Goal: Use online tool/utility: Utilize a website feature to perform a specific function

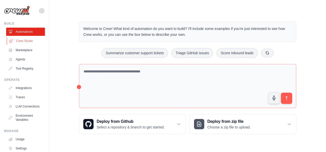
click at [23, 42] on link "Crew Studio" at bounding box center [26, 41] width 39 height 8
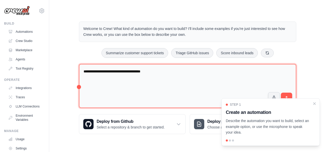
click at [143, 71] on textarea "**********" at bounding box center [187, 86] width 217 height 44
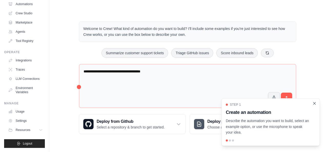
click at [315, 103] on icon "Close walkthrough" at bounding box center [314, 103] width 5 height 5
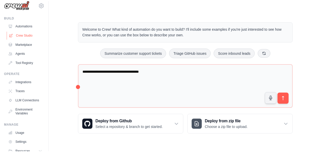
scroll to position [0, 0]
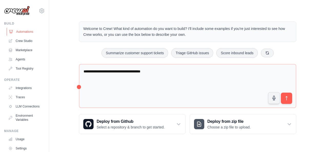
click at [20, 33] on link "Automations" at bounding box center [26, 32] width 39 height 8
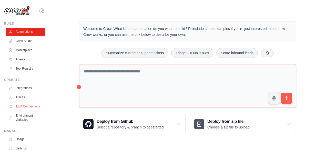
click at [16, 108] on link "LLM Connections" at bounding box center [26, 106] width 39 height 8
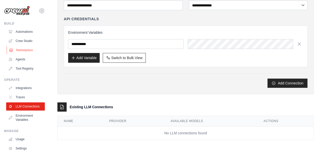
click at [23, 48] on link "Marketplace" at bounding box center [26, 50] width 39 height 8
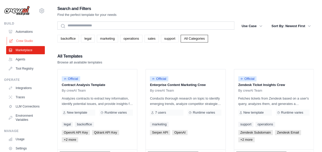
click at [26, 39] on link "Crew Studio" at bounding box center [26, 41] width 39 height 8
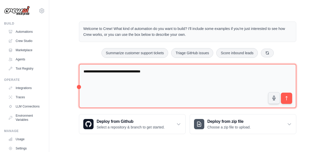
click at [156, 72] on textarea "**********" at bounding box center [187, 86] width 217 height 44
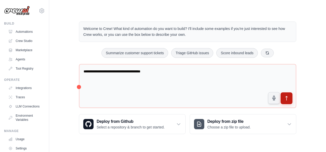
click at [291, 97] on button "submit" at bounding box center [287, 98] width 12 height 12
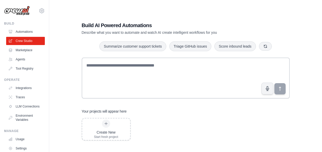
click at [19, 60] on link "Agents" at bounding box center [25, 59] width 39 height 8
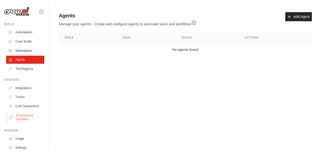
scroll to position [32, 0]
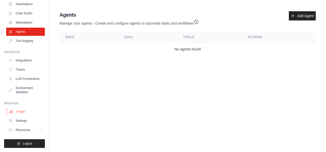
click at [25, 112] on link "Usage" at bounding box center [26, 112] width 39 height 8
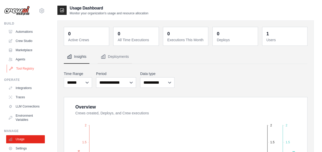
click at [17, 67] on link "Tool Registry" at bounding box center [26, 69] width 39 height 8
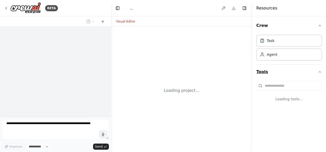
select select "****"
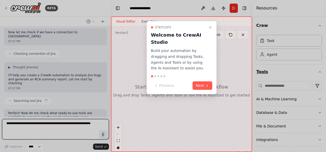
scroll to position [120, 0]
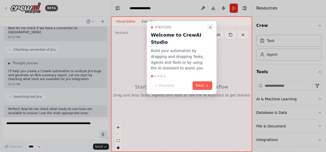
click at [209, 26] on icon "Close walkthrough" at bounding box center [210, 27] width 2 height 2
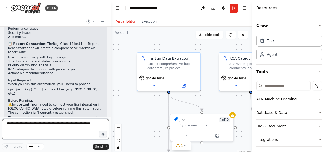
scroll to position [472, 0]
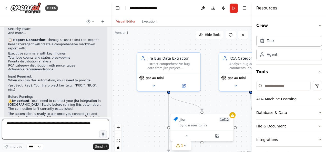
click at [40, 124] on textarea at bounding box center [55, 129] width 107 height 20
type textarea "**********"
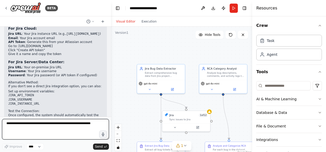
scroll to position [594, 0]
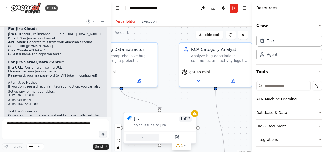
click at [145, 136] on icon at bounding box center [142, 137] width 5 height 5
click at [154, 123] on div "Sync issues to Jira" at bounding box center [163, 125] width 58 height 5
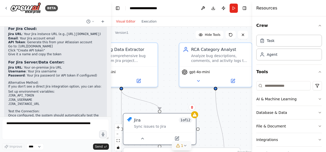
click at [185, 144] on icon at bounding box center [185, 146] width 4 height 4
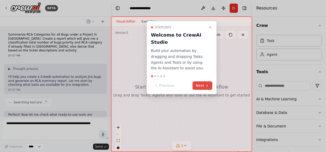
scroll to position [620, 0]
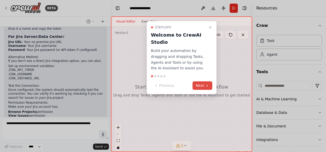
click at [206, 85] on icon at bounding box center [207, 86] width 4 height 4
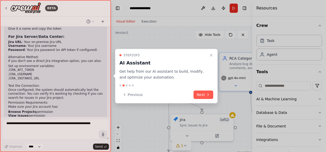
drag, startPoint x: 212, startPoint y: 55, endPoint x: 205, endPoint y: 52, distance: 7.1
click at [211, 54] on icon "Close walkthrough" at bounding box center [211, 55] width 4 height 4
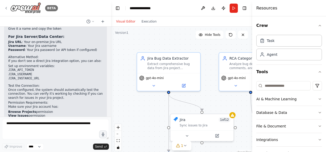
click at [6, 8] on icon at bounding box center [6, 8] width 4 height 4
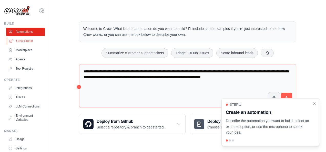
click at [29, 39] on link "Crew Studio" at bounding box center [26, 41] width 39 height 8
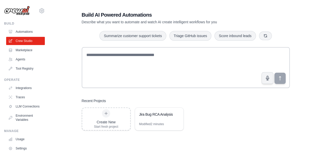
scroll to position [26, 0]
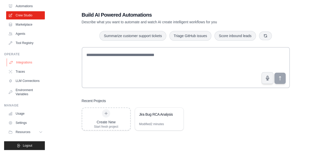
click at [27, 61] on link "Integrations" at bounding box center [26, 62] width 39 height 8
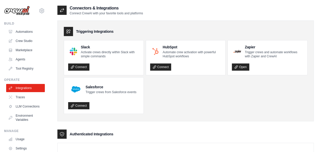
click at [174, 103] on ul "Slack Activate crews directly within Slack with simple commands Connect HubSpot…" at bounding box center [186, 77] width 244 height 74
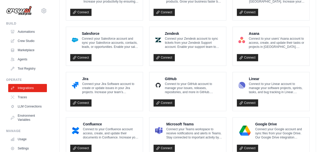
scroll to position [307, 0]
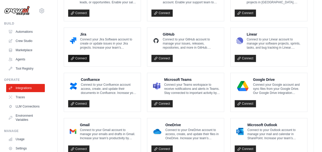
click at [82, 57] on link "Connect" at bounding box center [78, 58] width 21 height 7
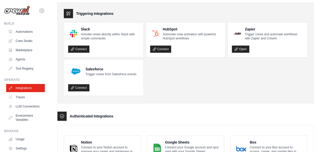
scroll to position [26, 0]
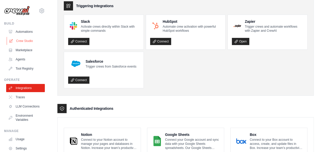
click at [29, 39] on link "Crew Studio" at bounding box center [26, 41] width 39 height 8
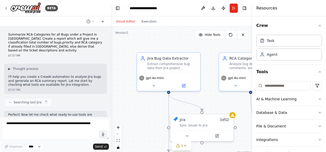
scroll to position [620, 0]
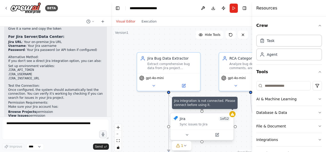
click at [233, 116] on icon at bounding box center [232, 114] width 4 height 4
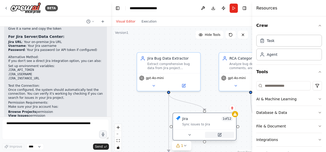
click at [219, 134] on button at bounding box center [219, 135] width 29 height 6
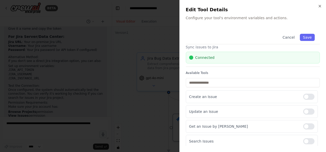
scroll to position [0, 0]
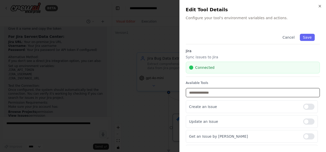
click at [217, 92] on input "text" at bounding box center [253, 92] width 134 height 9
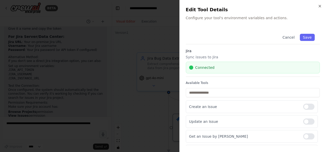
drag, startPoint x: 303, startPoint y: 36, endPoint x: 270, endPoint y: 47, distance: 34.9
click at [303, 36] on button "Save" at bounding box center [307, 37] width 15 height 7
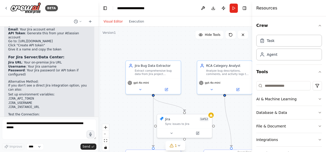
scroll to position [688, 0]
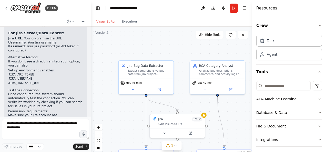
drag, startPoint x: 109, startPoint y: 108, endPoint x: 92, endPoint y: 114, distance: 18.6
click at [92, 114] on div "BETA Summarize RCA Categories for all Bugs under a Project in Jira. Create a re…" at bounding box center [163, 76] width 326 height 152
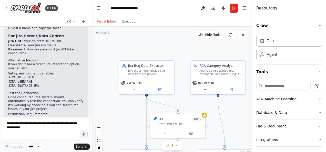
scroll to position [696, 0]
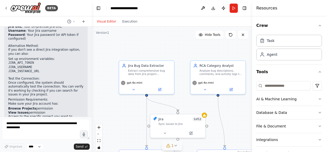
click at [174, 146] on icon at bounding box center [175, 146] width 4 height 4
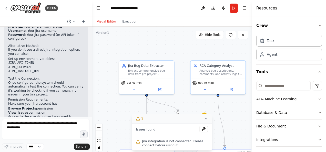
click at [163, 144] on span "Jira integration is not connected. Please connect before using it." at bounding box center [175, 143] width 66 height 8
click at [204, 129] on button at bounding box center [203, 129] width 9 height 6
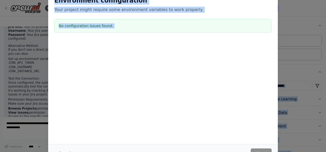
drag, startPoint x: 324, startPoint y: 81, endPoint x: 326, endPoint y: 98, distance: 17.3
click at [326, 98] on html "BETA Summarize RCA Categories for all Bugs under a Project in Jira. Create a re…" at bounding box center [163, 76] width 326 height 152
click at [193, 112] on div "Environment configuration Your project might require some environment variables…" at bounding box center [163, 67] width 230 height 154
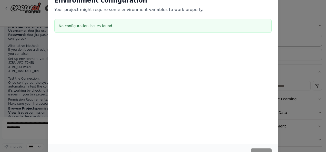
click at [224, 125] on div "Environment configuration Your project might require some environment variables…" at bounding box center [163, 67] width 230 height 154
click at [170, 43] on div at bounding box center [163, 44] width 230 height 6
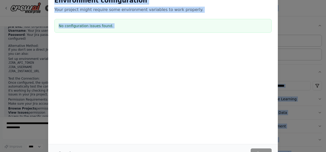
drag, startPoint x: 324, startPoint y: 46, endPoint x: 327, endPoint y: 83, distance: 37.5
click at [326, 83] on html "BETA Summarize RCA Categories for all Bugs under a Project in Jira. Create a re…" at bounding box center [163, 76] width 326 height 152
drag, startPoint x: 327, startPoint y: 83, endPoint x: 295, endPoint y: 26, distance: 65.1
click at [295, 26] on div "Environment configuration Your project might require some environment variables…" at bounding box center [163, 76] width 326 height 152
click at [296, 25] on div "Environment configuration Your project might require some environment variables…" at bounding box center [163, 76] width 326 height 152
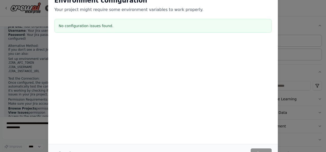
click at [42, 47] on div "Environment configuration Your project might require some environment variables…" at bounding box center [163, 76] width 326 height 152
click at [252, 11] on p "Your project might require some environment variables to work properly." at bounding box center [162, 10] width 217 height 6
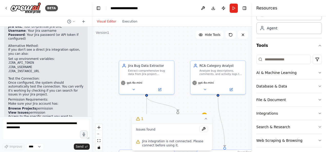
scroll to position [29, 0]
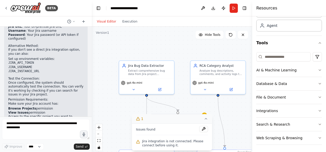
click at [156, 145] on span "Jira integration is not connected. Please connect before using it." at bounding box center [175, 143] width 66 height 8
drag, startPoint x: 156, startPoint y: 145, endPoint x: 138, endPoint y: 119, distance: 31.5
click at [138, 119] on icon at bounding box center [138, 119] width 4 height 4
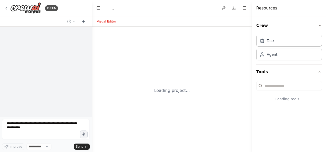
select select "****"
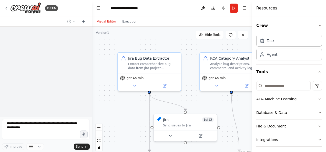
scroll to position [294, 0]
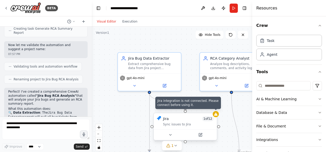
click at [216, 117] on div at bounding box center [216, 114] width 6 height 6
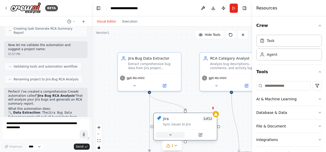
click at [170, 135] on icon at bounding box center [170, 135] width 2 height 1
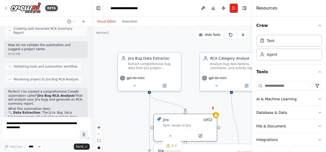
scroll to position [29, 0]
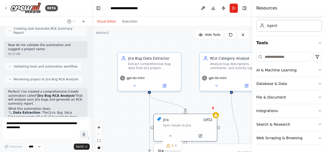
click at [208, 149] on h3 "Jira" at bounding box center [204, 150] width 93 height 5
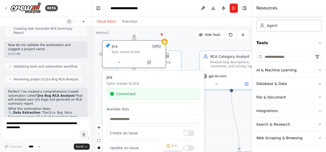
drag, startPoint x: 208, startPoint y: 149, endPoint x: 157, endPoint y: 76, distance: 88.9
click at [157, 76] on h3 "Jira" at bounding box center [153, 77] width 93 height 5
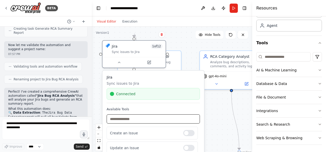
click at [140, 117] on input "text" at bounding box center [153, 119] width 93 height 9
drag, startPoint x: 198, startPoint y: 139, endPoint x: 137, endPoint y: 117, distance: 64.3
click at [137, 117] on input "text" at bounding box center [153, 119] width 93 height 9
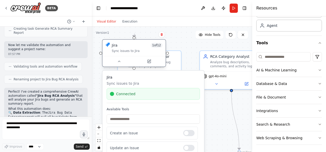
click at [150, 65] on div at bounding box center [133, 61] width 63 height 11
click at [150, 63] on icon at bounding box center [149, 61] width 4 height 4
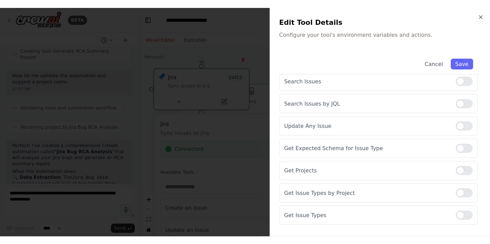
scroll to position [128, 0]
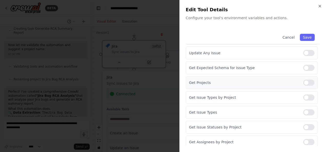
click at [303, 81] on div at bounding box center [308, 83] width 11 height 6
click at [303, 126] on div at bounding box center [308, 127] width 11 height 6
drag, startPoint x: 321, startPoint y: 134, endPoint x: 304, endPoint y: 35, distance: 100.9
click at [304, 35] on button "Save" at bounding box center [307, 37] width 15 height 7
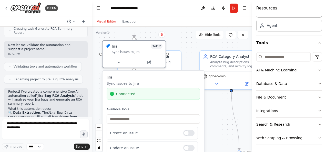
click at [185, 43] on div ".deletable-edge-delete-btn { width: 20px; height: 20px; border: 0px solid #ffff…" at bounding box center [172, 91] width 160 height 128
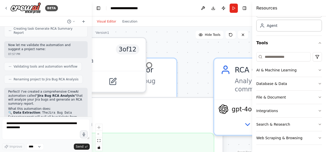
click at [232, 13] on header "**********" at bounding box center [172, 8] width 160 height 16
click at [233, 11] on button "Run" at bounding box center [234, 8] width 8 height 9
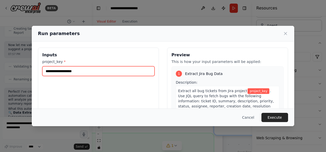
click at [76, 74] on input "project_key *" at bounding box center [98, 71] width 112 height 10
paste input "******"
type input "******"
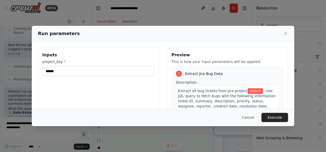
click at [86, 0] on div "Run parameters Inputs project_key * ****** Preview This is how your input param…" at bounding box center [163, 76] width 326 height 152
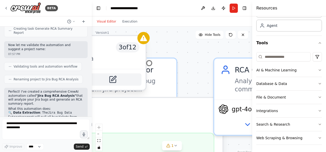
click at [115, 81] on icon at bounding box center [112, 80] width 6 height 6
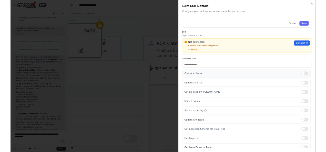
scroll to position [0, 0]
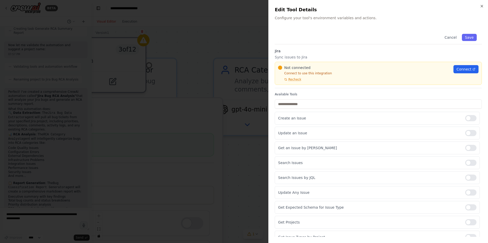
click at [162, 73] on div at bounding box center [244, 121] width 488 height 243
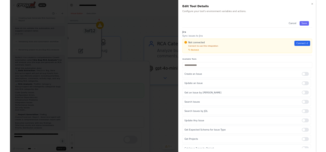
scroll to position [294, 0]
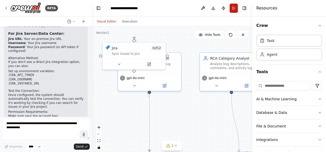
click at [235, 7] on button "Run" at bounding box center [234, 8] width 8 height 9
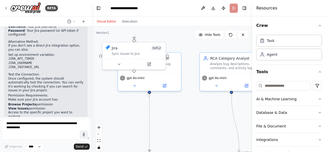
scroll to position [696, 0]
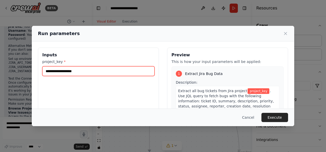
click at [88, 71] on input "project_key *" at bounding box center [98, 71] width 112 height 10
paste input "******"
click at [87, 71] on input "project_key *" at bounding box center [98, 71] width 112 height 10
type input "******"
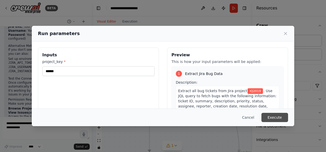
click at [277, 119] on button "Execute" at bounding box center [274, 117] width 27 height 9
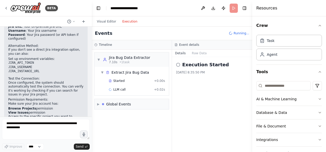
click at [124, 21] on button "Execution" at bounding box center [129, 21] width 21 height 6
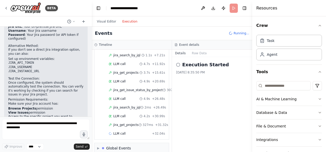
scroll to position [51, 0]
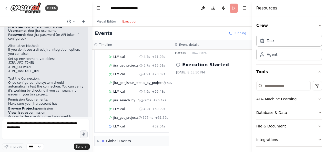
click at [233, 11] on header "**********" at bounding box center [172, 8] width 160 height 16
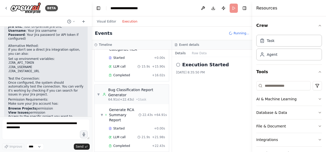
scroll to position [207, 0]
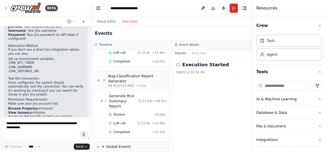
click at [178, 63] on icon at bounding box center [178, 65] width 4 height 4
click at [238, 32] on div "Events" at bounding box center [172, 34] width 160 height 14
click at [179, 65] on icon at bounding box center [178, 65] width 4 height 4
click at [192, 93] on div "Execution Started [DATE] 8:35:50 PM" at bounding box center [212, 104] width 80 height 95
click at [130, 130] on div "Completed" at bounding box center [129, 132] width 41 height 4
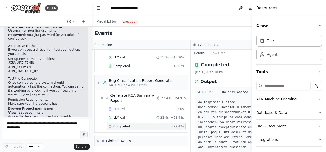
scroll to position [197, 0]
click at [318, 26] on icon "button" at bounding box center [320, 26] width 4 height 4
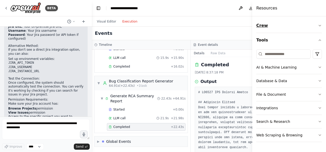
click at [317, 26] on button "Crew" at bounding box center [289, 25] width 66 height 14
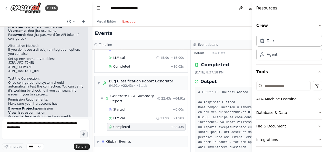
click at [271, 8] on h4 "Resources" at bounding box center [266, 8] width 21 height 6
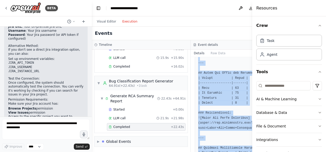
scroll to position [168, 0]
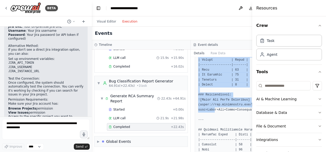
drag, startPoint x: 200, startPoint y: 93, endPoint x: 208, endPoint y: 115, distance: 23.2
drag, startPoint x: 208, startPoint y: 115, endPoint x: 207, endPoint y: 65, distance: 49.7
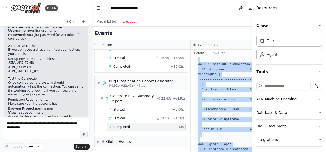
scroll to position [331, 0]
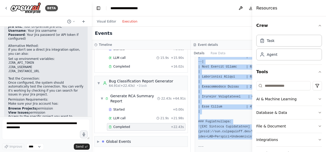
drag, startPoint x: 200, startPoint y: 82, endPoint x: 227, endPoint y: 152, distance: 75.0
click at [227, 152] on pre at bounding box center [240, 132] width 84 height 745
drag, startPoint x: 227, startPoint y: 152, endPoint x: 210, endPoint y: 82, distance: 71.2
click at [210, 82] on pre at bounding box center [240, 132] width 84 height 745
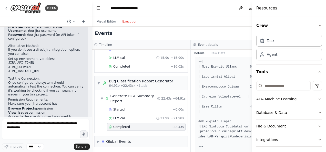
drag, startPoint x: 203, startPoint y: 71, endPoint x: 224, endPoint y: 105, distance: 40.2
drag, startPoint x: 224, startPoint y: 105, endPoint x: 213, endPoint y: 110, distance: 12.1
click at [213, 110] on pre at bounding box center [240, 132] width 84 height 745
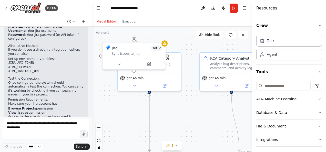
click at [102, 21] on button "Visual Editor" at bounding box center [106, 21] width 25 height 6
click at [267, 11] on h4 "Resources" at bounding box center [266, 8] width 21 height 6
click at [120, 64] on icon at bounding box center [119, 63] width 4 height 4
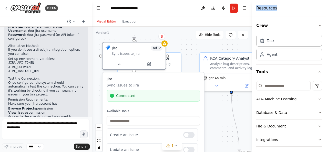
scroll to position [29, 0]
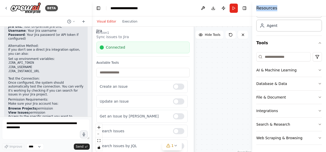
drag, startPoint x: 166, startPoint y: 79, endPoint x: 153, endPoint y: 26, distance: 55.4
click at [153, 26] on div "Visual Editor Execution Version 1 Hide Tools .deletable-edge-delete-btn { width…" at bounding box center [172, 84] width 160 height 136
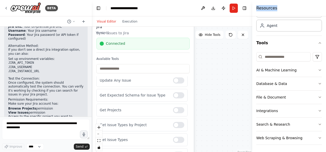
scroll to position [79, 0]
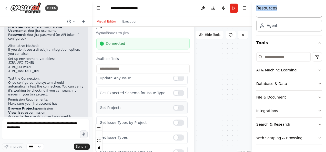
click at [178, 108] on div at bounding box center [178, 108] width 11 height 6
click at [176, 150] on div at bounding box center [178, 152] width 11 height 6
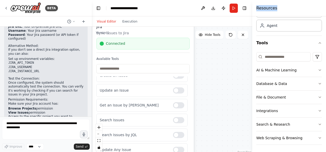
scroll to position [0, 0]
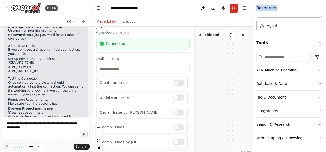
click at [211, 81] on div ".deletable-edge-delete-btn { width: 20px; height: 20px; border: 0px solid #ffff…" at bounding box center [172, 91] width 160 height 128
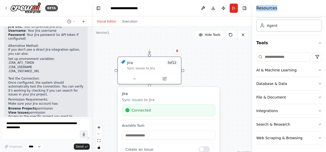
drag, startPoint x: 132, startPoint y: 32, endPoint x: 158, endPoint y: 98, distance: 71.4
click at [158, 98] on p "Sync issues to Jira" at bounding box center [168, 99] width 93 height 5
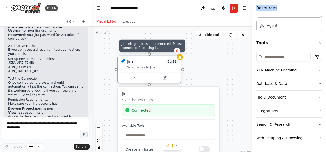
click at [181, 57] on icon at bounding box center [179, 57] width 3 height 3
click at [180, 59] on div at bounding box center [180, 57] width 6 height 6
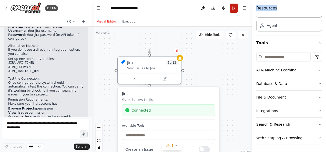
click at [233, 8] on button "Run" at bounding box center [234, 8] width 8 height 9
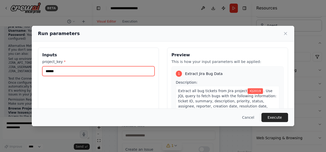
click at [96, 72] on input "******" at bounding box center [98, 71] width 112 height 10
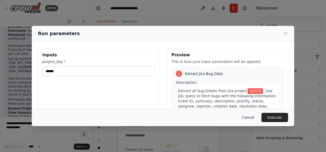
click at [251, 118] on button "Cancel" at bounding box center [248, 117] width 20 height 9
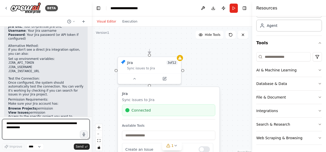
click at [30, 130] on textarea at bounding box center [46, 129] width 88 height 20
type textarea "**********"
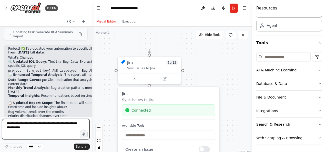
scroll to position [959, 0]
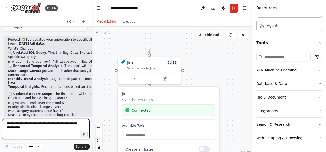
click at [20, 126] on textarea at bounding box center [46, 129] width 88 height 20
type textarea "**********"
